Goal: Transaction & Acquisition: Obtain resource

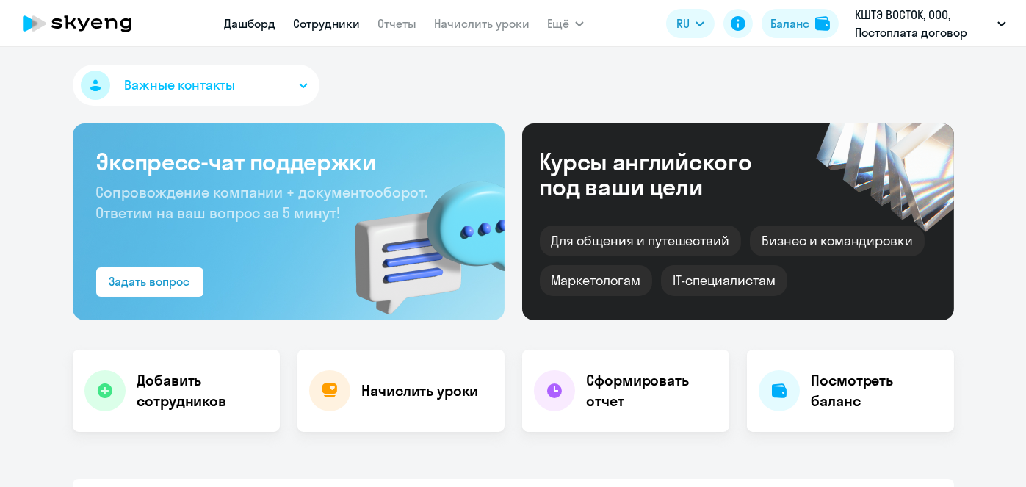
click at [317, 25] on link "Сотрудники" at bounding box center [326, 23] width 67 height 15
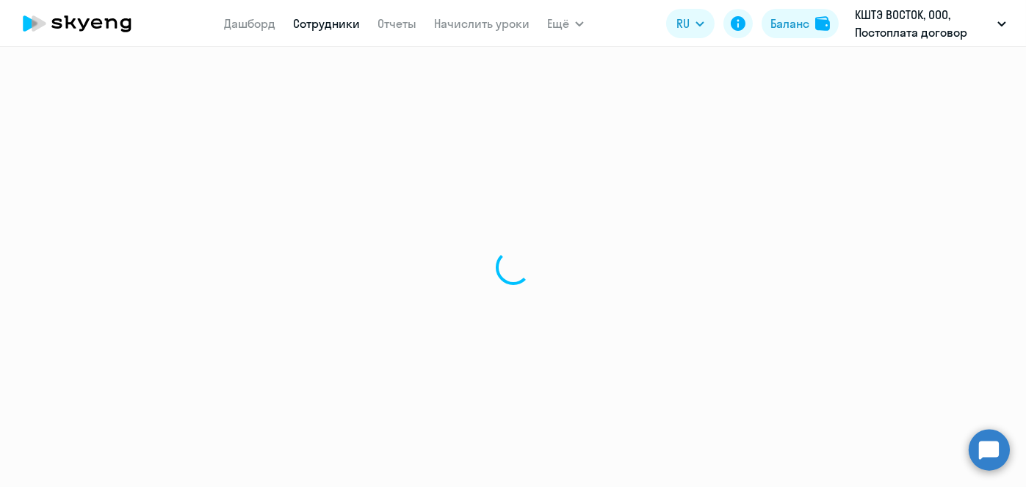
select select "30"
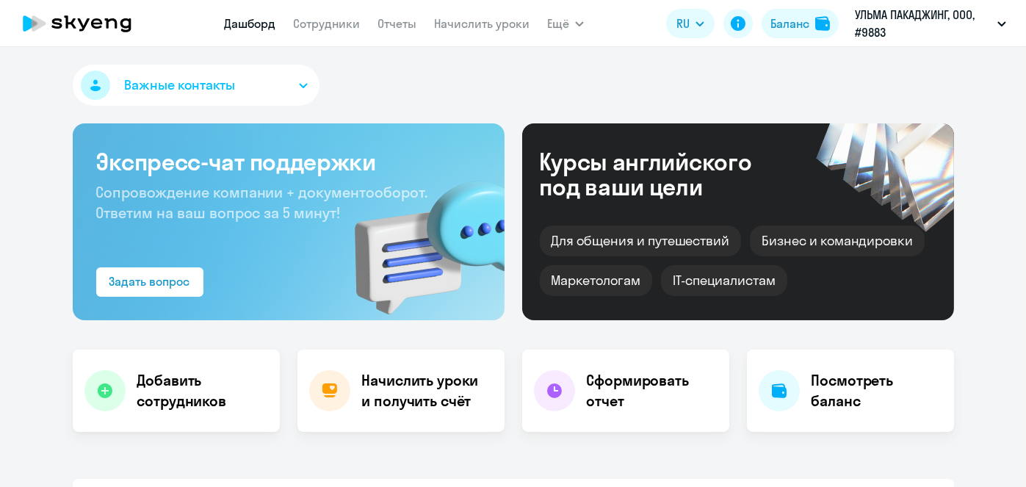
click at [776, 24] on div "Баланс" at bounding box center [790, 24] width 39 height 18
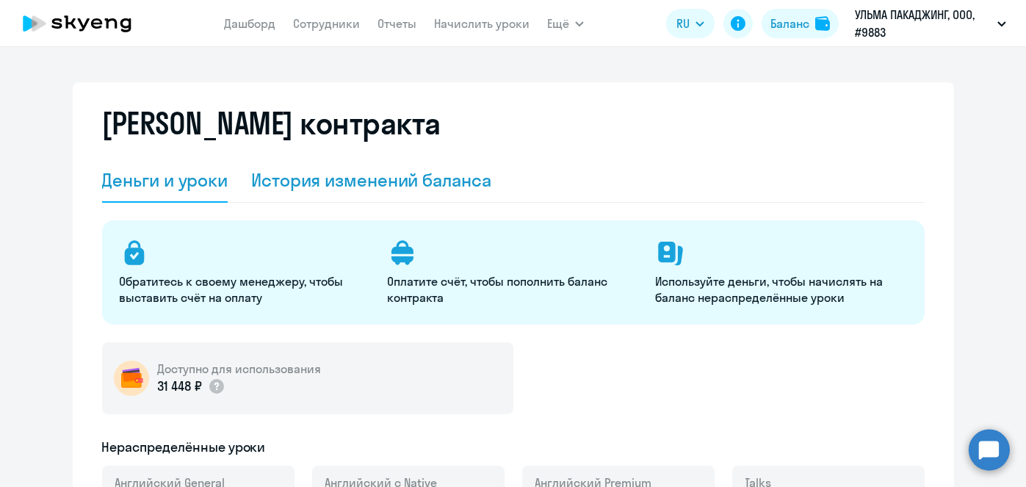
select select "english_adult_not_native_speaker"
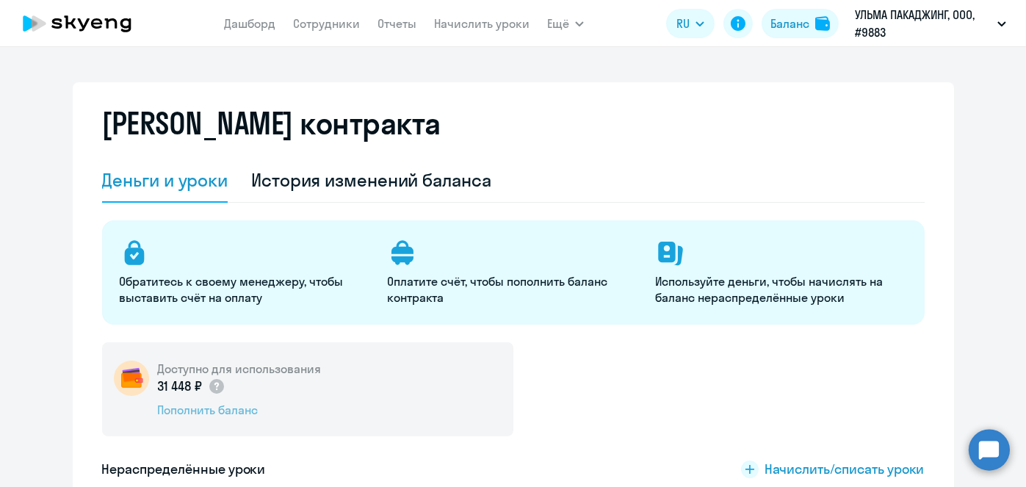
click at [245, 408] on div "Пополнить баланс" at bounding box center [240, 410] width 164 height 16
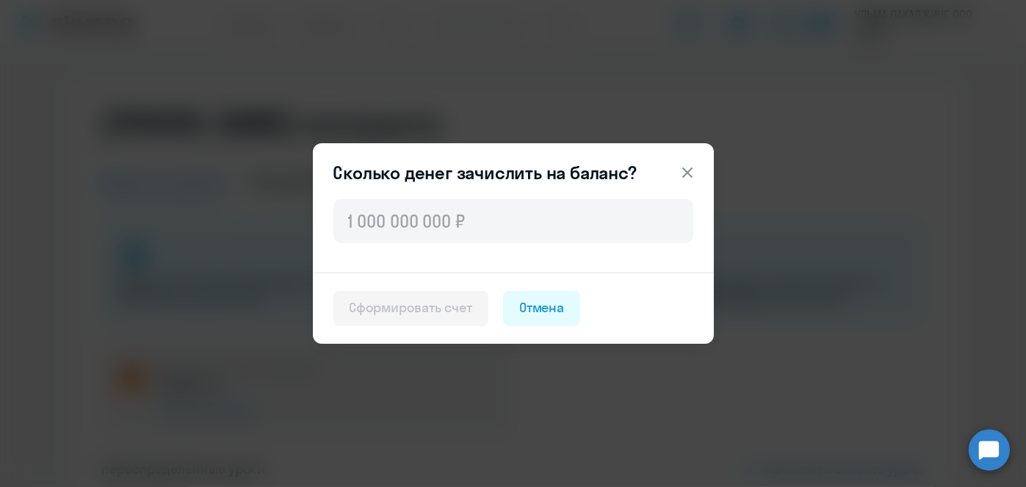
click at [501, 243] on div at bounding box center [513, 234] width 401 height 76
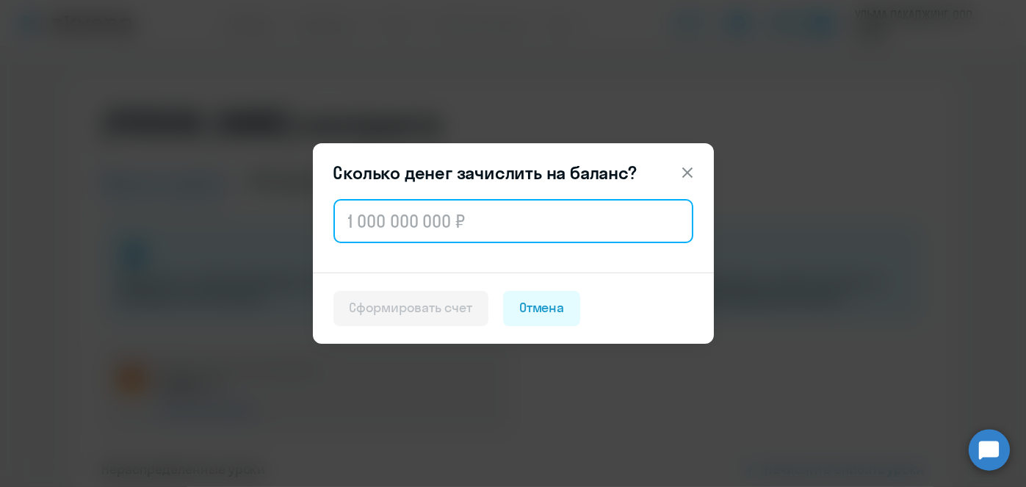
click at [494, 235] on input "text" at bounding box center [514, 221] width 360 height 44
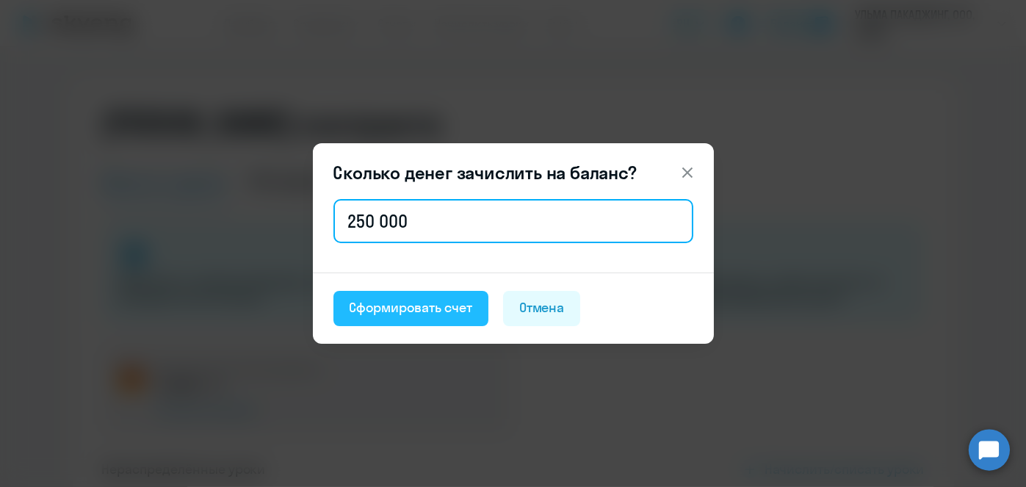
type input "250 000"
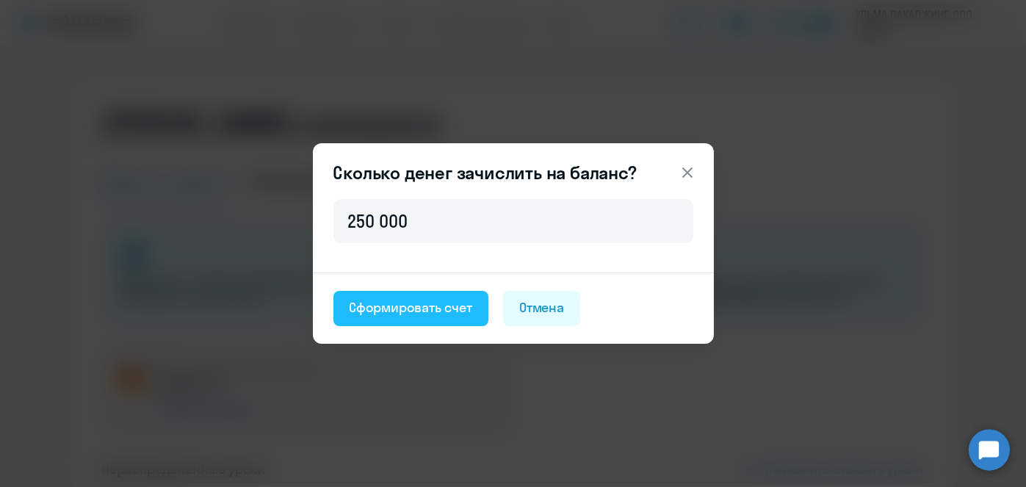
click at [400, 318] on button "Сформировать счет" at bounding box center [411, 308] width 155 height 35
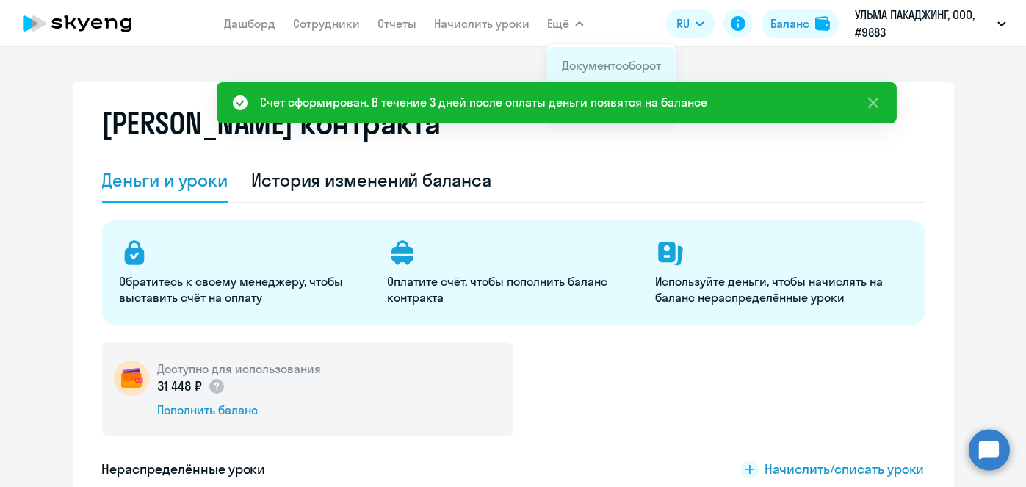
click at [585, 67] on link "Документооборот" at bounding box center [611, 65] width 99 height 15
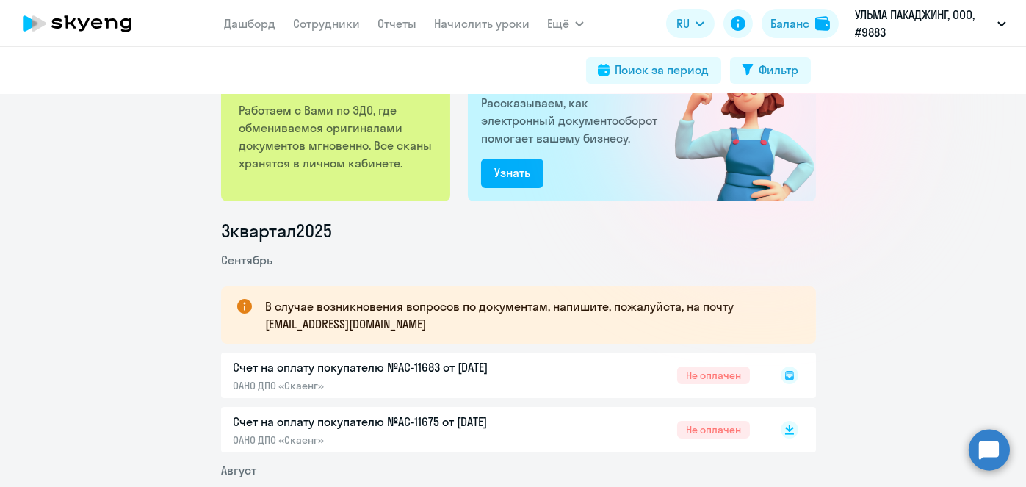
scroll to position [127, 0]
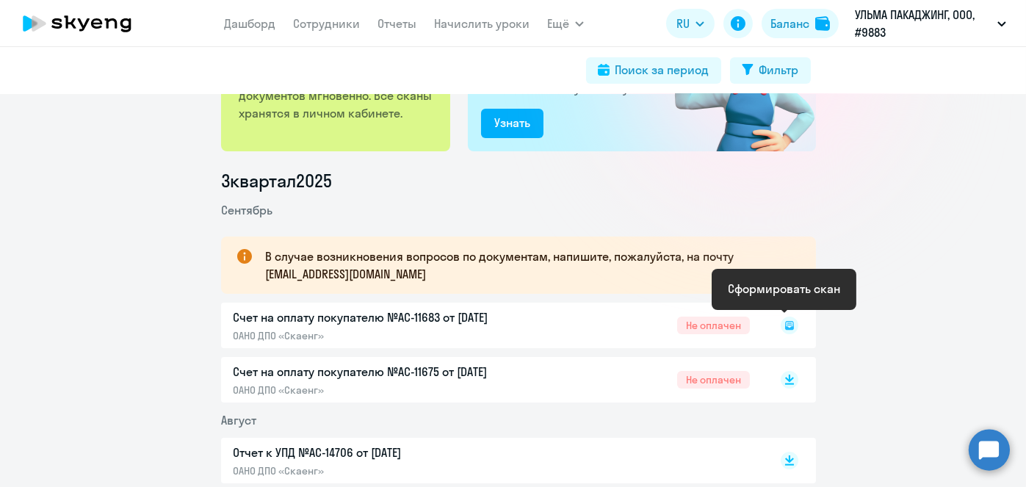
click at [785, 328] on icon at bounding box center [789, 325] width 9 height 9
click at [783, 325] on rect at bounding box center [790, 326] width 18 height 18
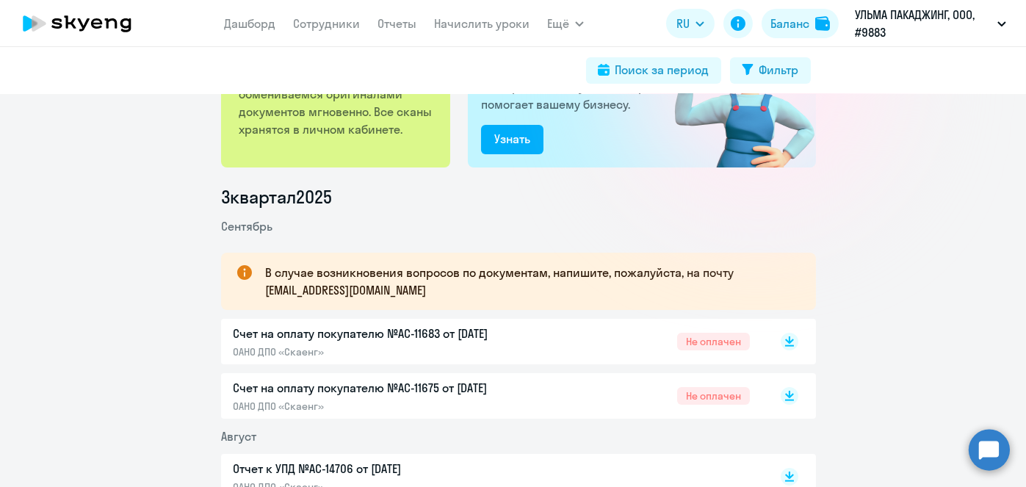
scroll to position [161, 0]
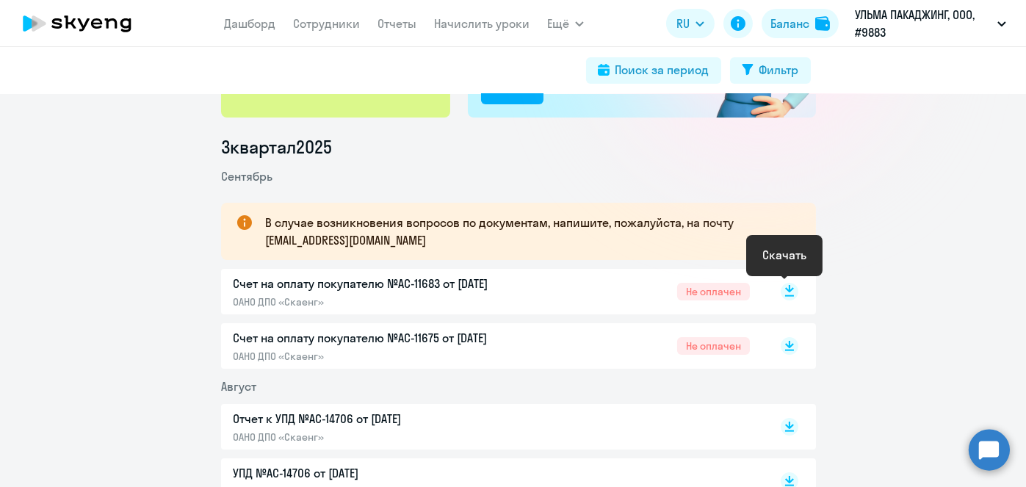
click at [783, 292] on rect at bounding box center [790, 292] width 18 height 18
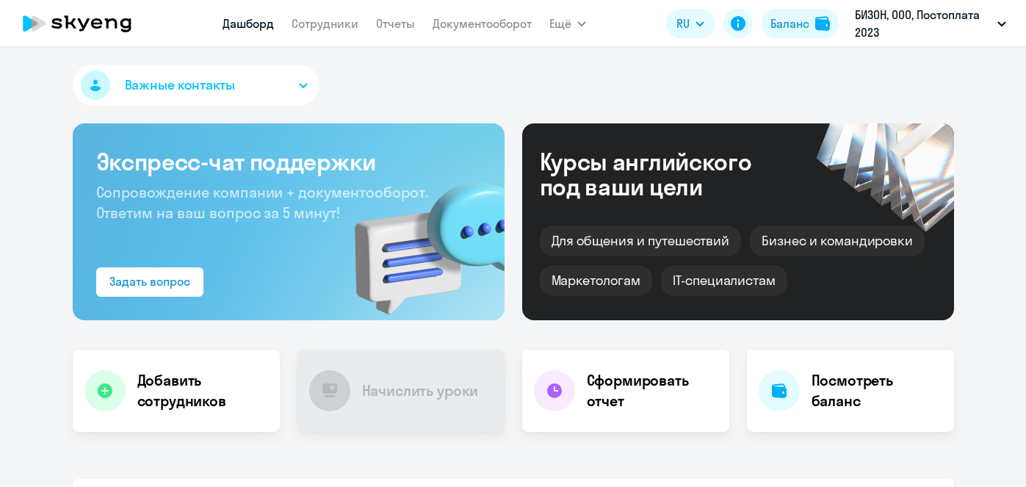
select select "30"
